Goal: Information Seeking & Learning: Learn about a topic

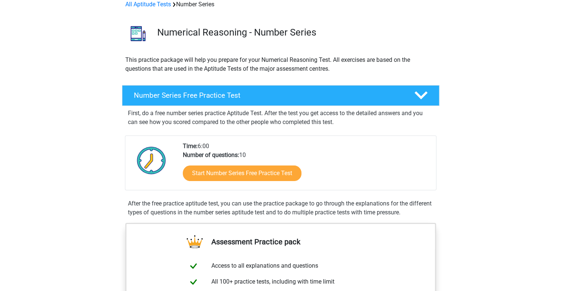
scroll to position [74, 0]
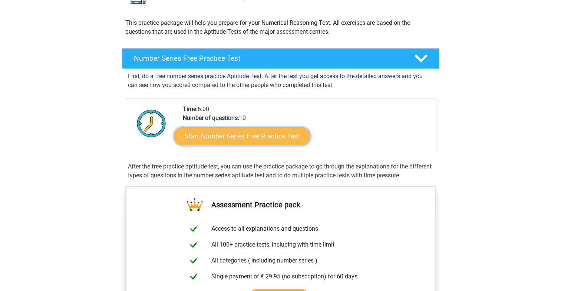
click at [240, 142] on link "Start Number Series Free Practice Test" at bounding box center [242, 136] width 136 height 18
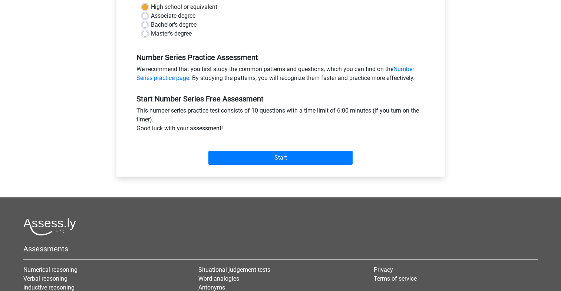
scroll to position [185, 0]
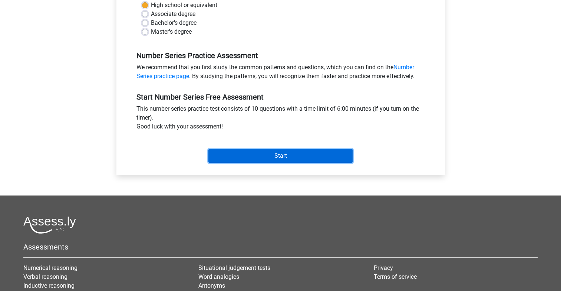
click at [288, 159] on input "Start" at bounding box center [280, 156] width 144 height 14
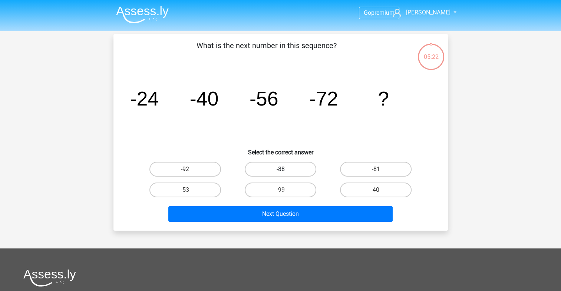
click at [285, 167] on label "-88" at bounding box center [281, 169] width 72 height 15
click at [285, 169] on input "-88" at bounding box center [282, 171] width 5 height 5
radio input "true"
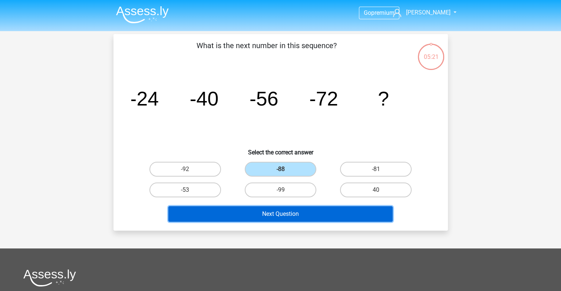
click at [287, 215] on button "Next Question" at bounding box center [280, 214] width 224 height 16
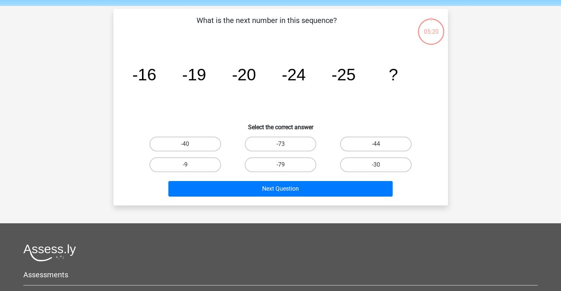
scroll to position [34, 0]
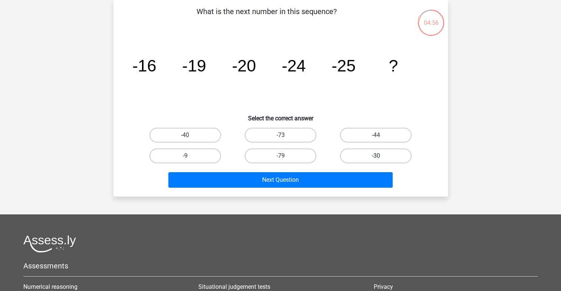
click at [379, 152] on label "-30" at bounding box center [376, 156] width 72 height 15
click at [379, 156] on input "-30" at bounding box center [378, 158] width 5 height 5
radio input "true"
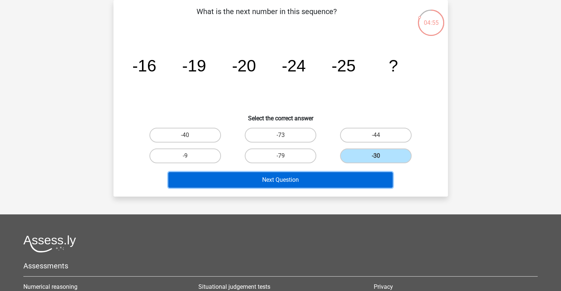
click at [290, 182] on button "Next Question" at bounding box center [280, 180] width 224 height 16
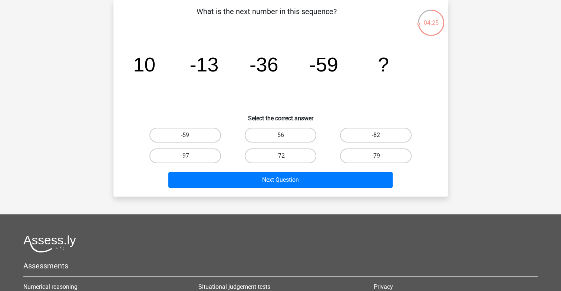
click at [375, 135] on label "-82" at bounding box center [376, 135] width 72 height 15
click at [376, 135] on input "-82" at bounding box center [378, 137] width 5 height 5
radio input "true"
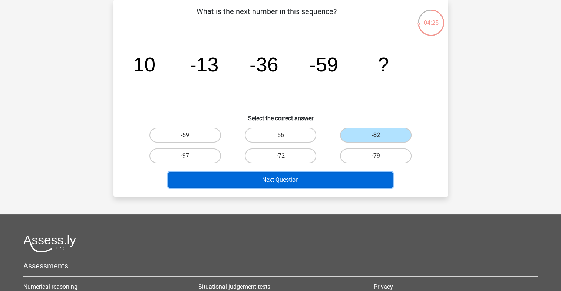
click at [308, 181] on button "Next Question" at bounding box center [280, 180] width 224 height 16
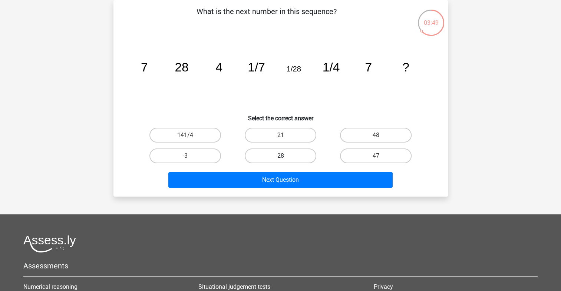
click at [273, 155] on label "28" at bounding box center [281, 156] width 72 height 15
click at [280, 156] on input "28" at bounding box center [282, 158] width 5 height 5
radio input "true"
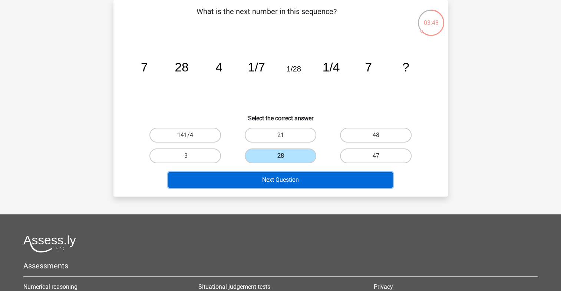
click at [266, 178] on button "Next Question" at bounding box center [280, 180] width 224 height 16
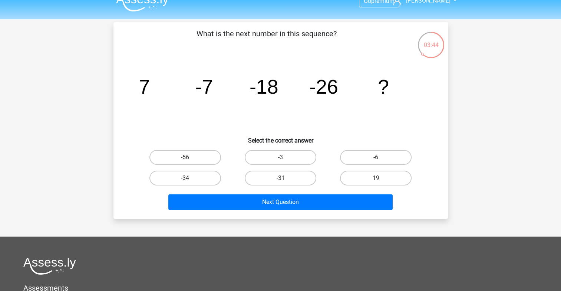
scroll to position [0, 0]
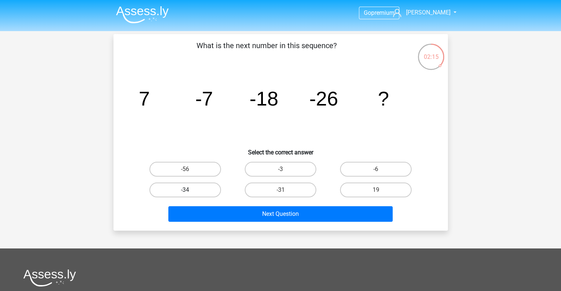
click at [197, 193] on label "-34" at bounding box center [185, 190] width 72 height 15
click at [190, 193] on input "-34" at bounding box center [187, 192] width 5 height 5
radio input "true"
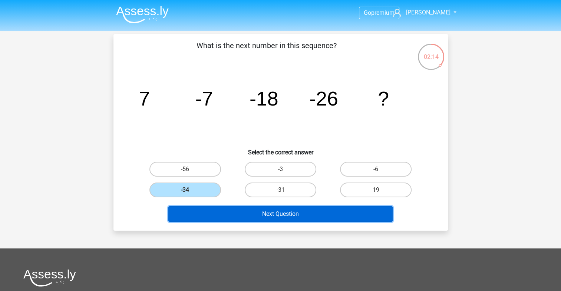
click at [264, 215] on button "Next Question" at bounding box center [280, 214] width 224 height 16
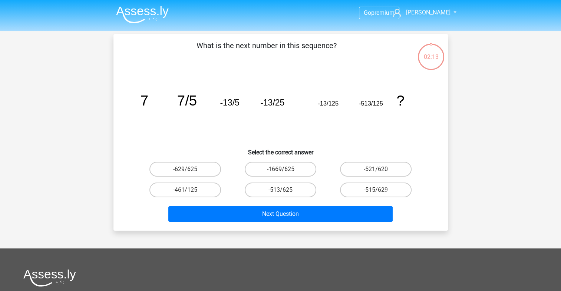
scroll to position [34, 0]
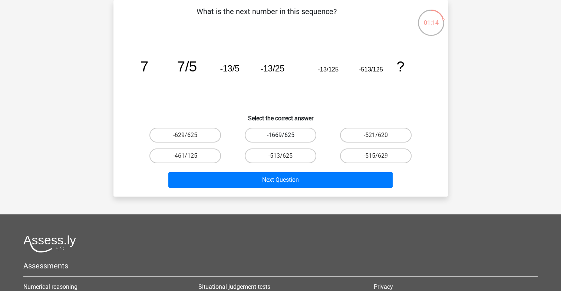
click at [279, 137] on label "-1669/625" at bounding box center [281, 135] width 72 height 15
click at [280, 137] on input "-1669/625" at bounding box center [282, 137] width 5 height 5
radio input "true"
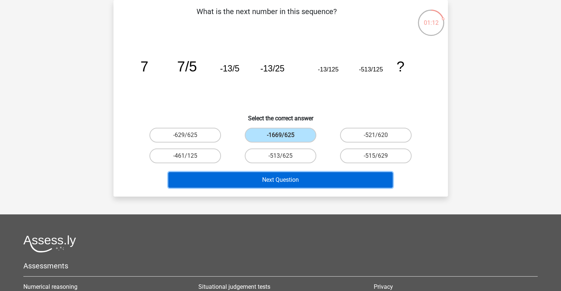
click at [276, 176] on button "Next Question" at bounding box center [280, 180] width 224 height 16
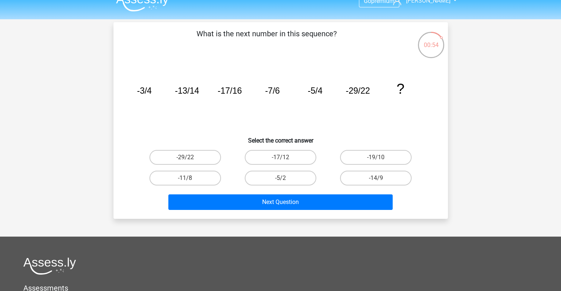
scroll to position [0, 0]
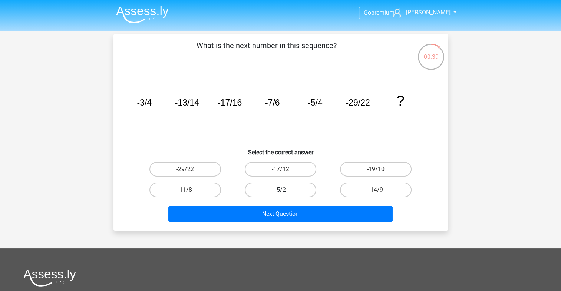
click at [297, 190] on label "-5/2" at bounding box center [281, 190] width 72 height 15
click at [285, 190] on input "-5/2" at bounding box center [282, 192] width 5 height 5
radio input "true"
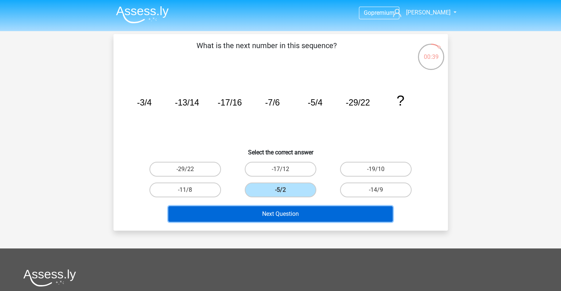
click at [286, 216] on button "Next Question" at bounding box center [280, 214] width 224 height 16
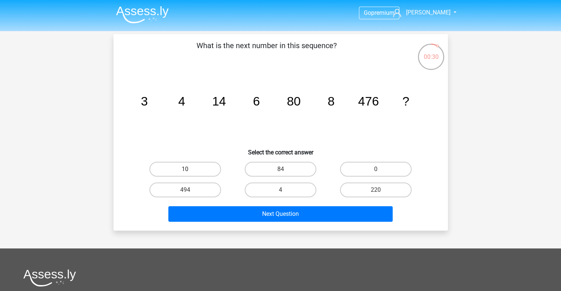
click at [183, 167] on label "10" at bounding box center [185, 169] width 72 height 15
click at [185, 169] on input "10" at bounding box center [187, 171] width 5 height 5
radio input "true"
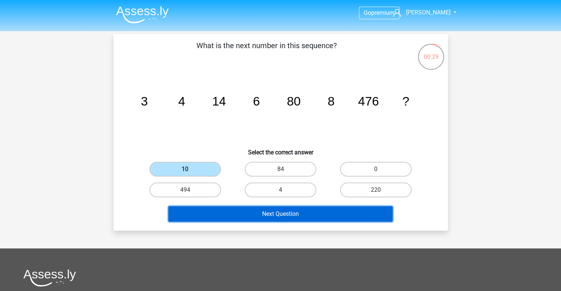
click at [254, 217] on button "Next Question" at bounding box center [280, 214] width 224 height 16
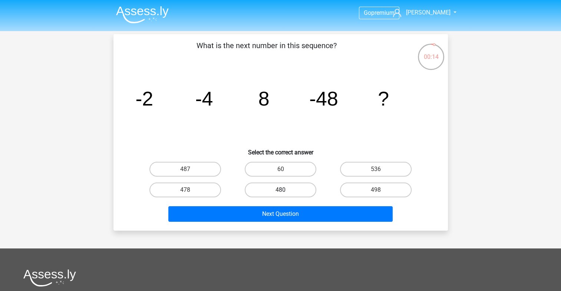
click at [286, 189] on label "480" at bounding box center [281, 190] width 72 height 15
click at [285, 190] on input "480" at bounding box center [282, 192] width 5 height 5
radio input "true"
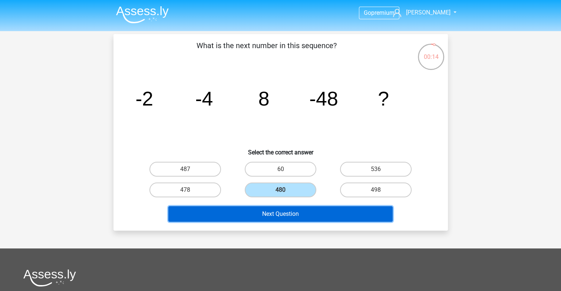
click at [276, 217] on button "Next Question" at bounding box center [280, 214] width 224 height 16
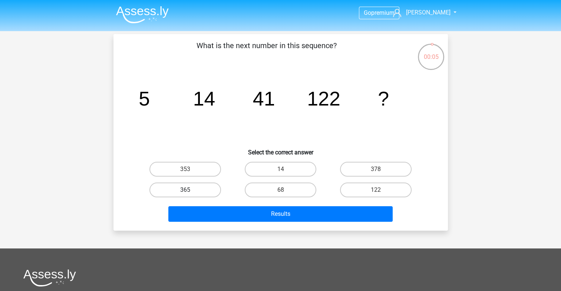
click at [192, 189] on label "365" at bounding box center [185, 190] width 72 height 15
click at [190, 190] on input "365" at bounding box center [187, 192] width 5 height 5
radio input "true"
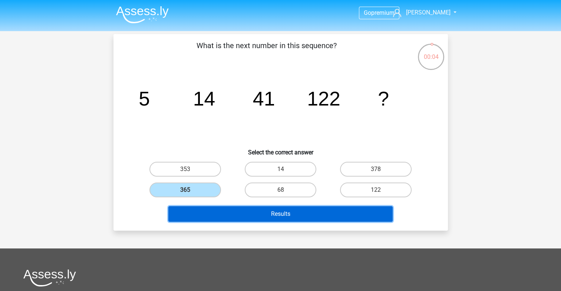
click at [266, 215] on button "Results" at bounding box center [280, 214] width 224 height 16
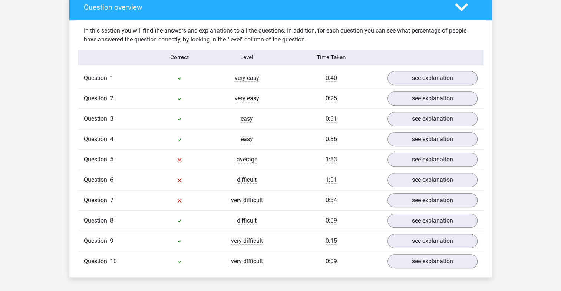
scroll to position [556, 0]
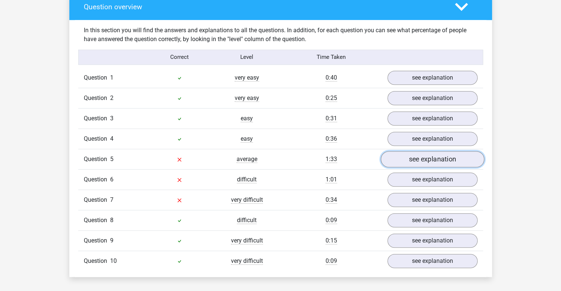
click at [422, 160] on link "see explanation" at bounding box center [431, 159] width 103 height 16
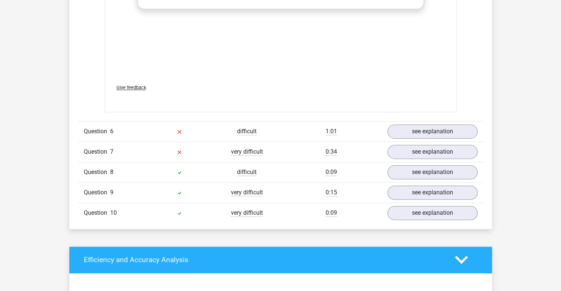
scroll to position [1075, 0]
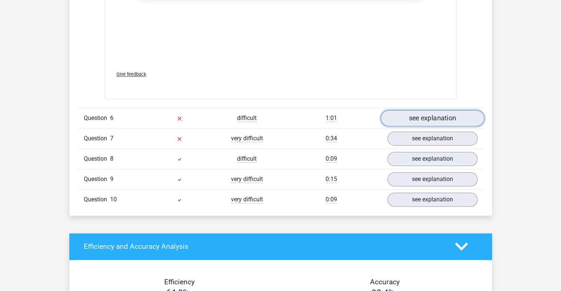
click at [430, 118] on link "see explanation" at bounding box center [431, 118] width 103 height 16
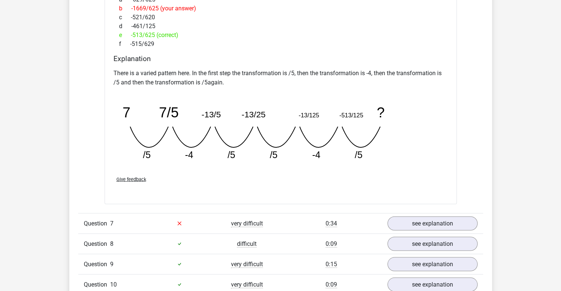
scroll to position [1334, 0]
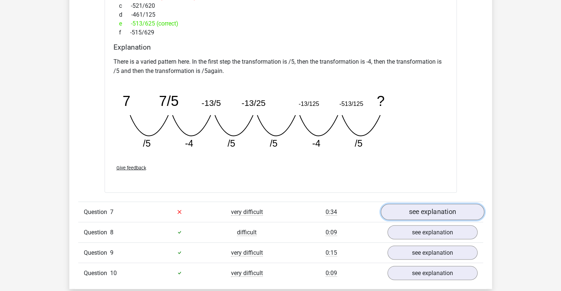
click at [408, 209] on link "see explanation" at bounding box center [431, 212] width 103 height 16
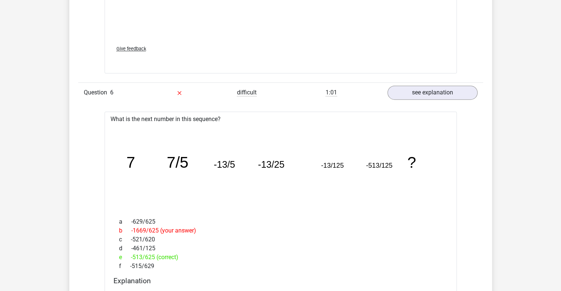
scroll to position [1000, 0]
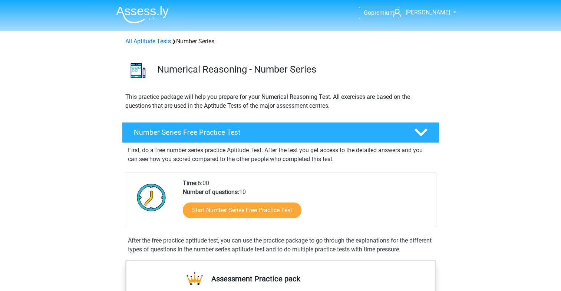
scroll to position [74, 0]
